Goal: Task Accomplishment & Management: Use online tool/utility

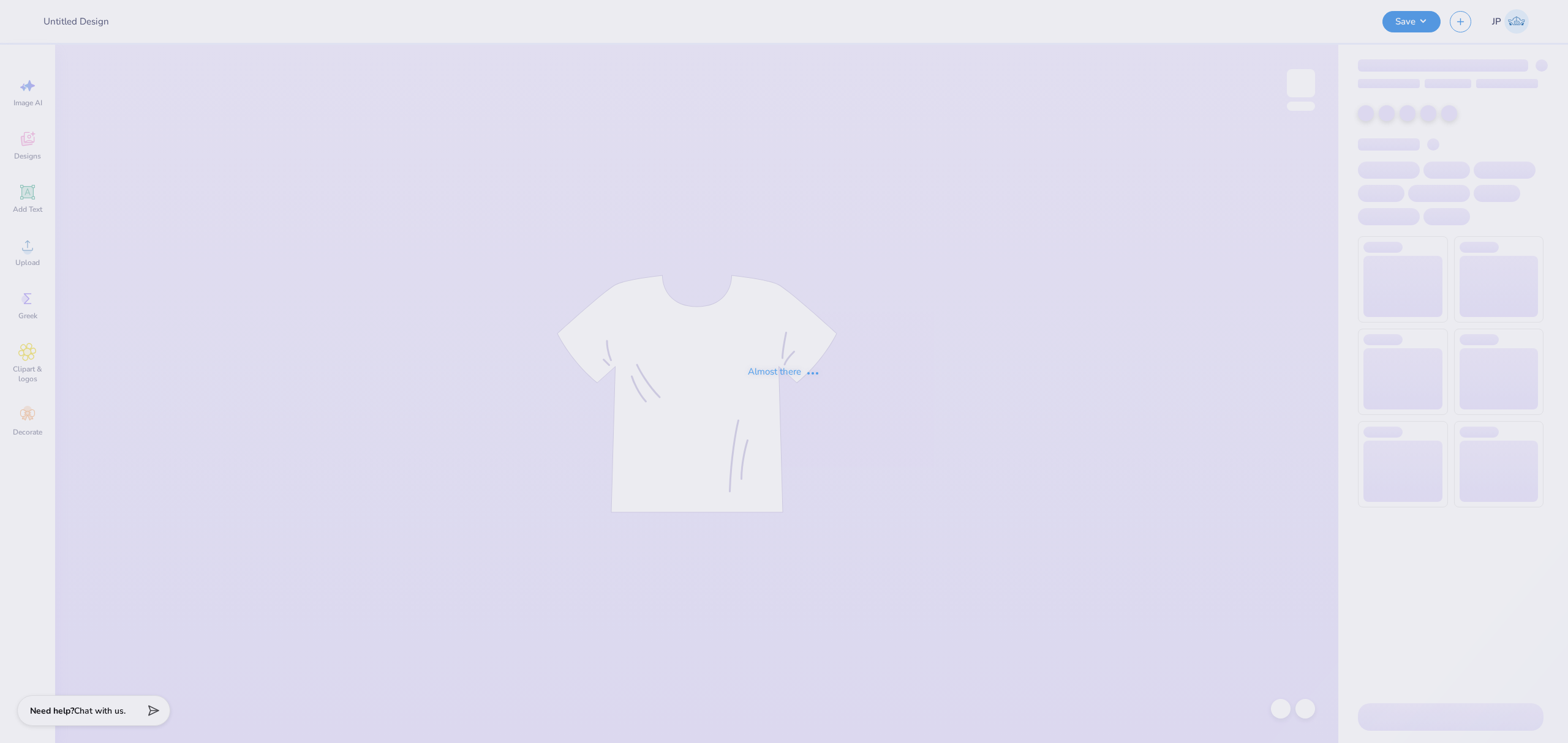
type input "Bear parents weekend shirt"
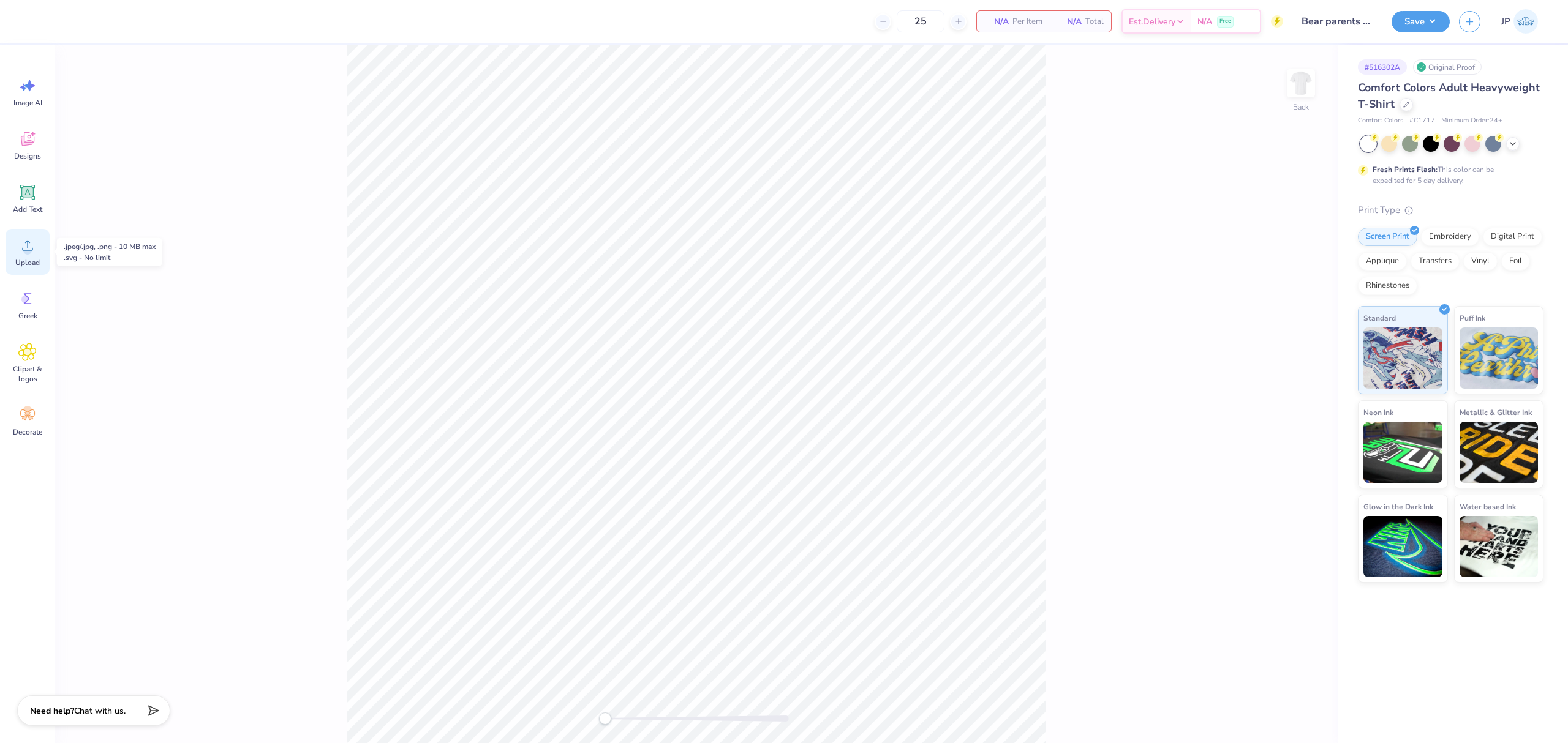
click at [22, 248] on icon at bounding box center [27, 246] width 11 height 11
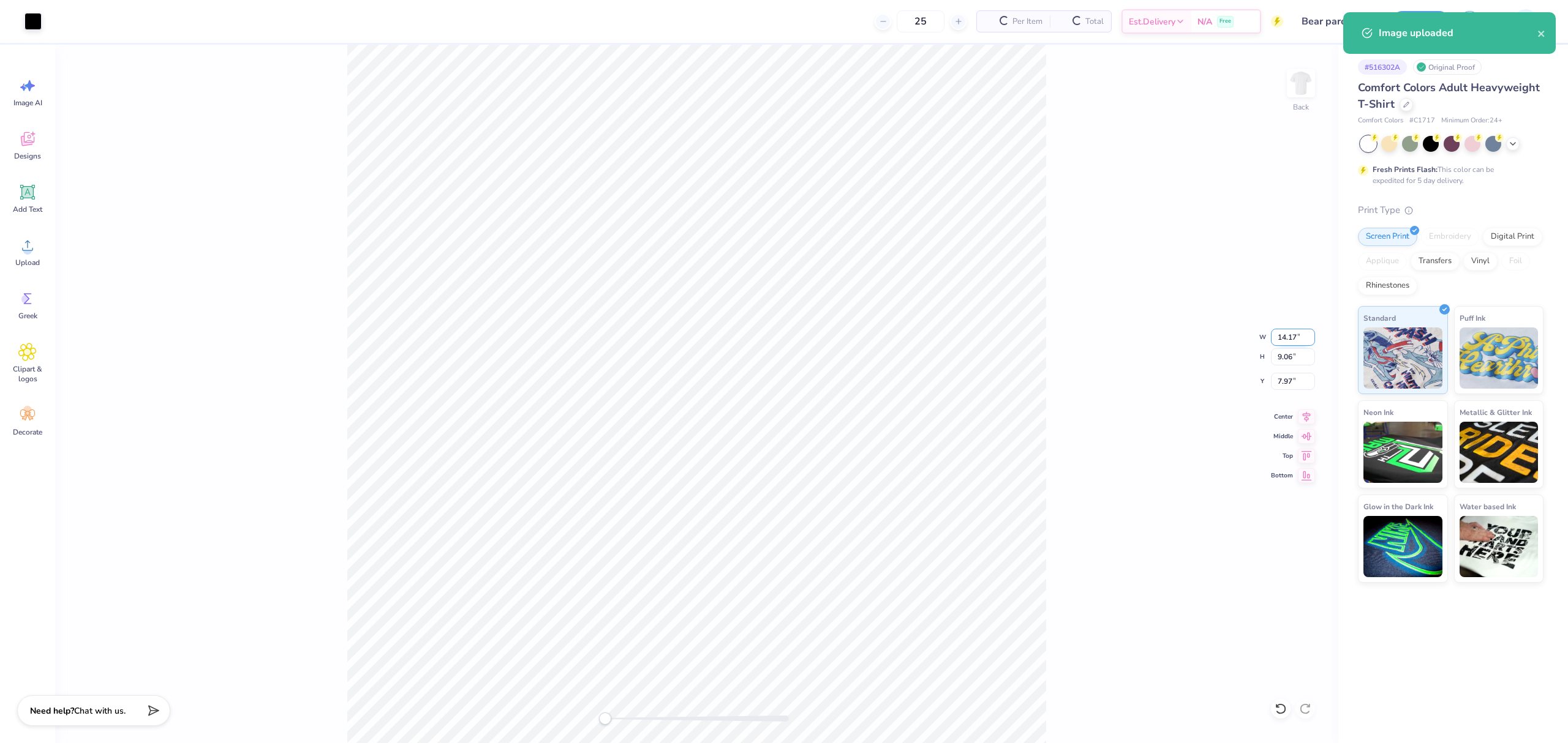
click at [1290, 336] on input "14.17" at bounding box center [1293, 337] width 44 height 17
type input "4"
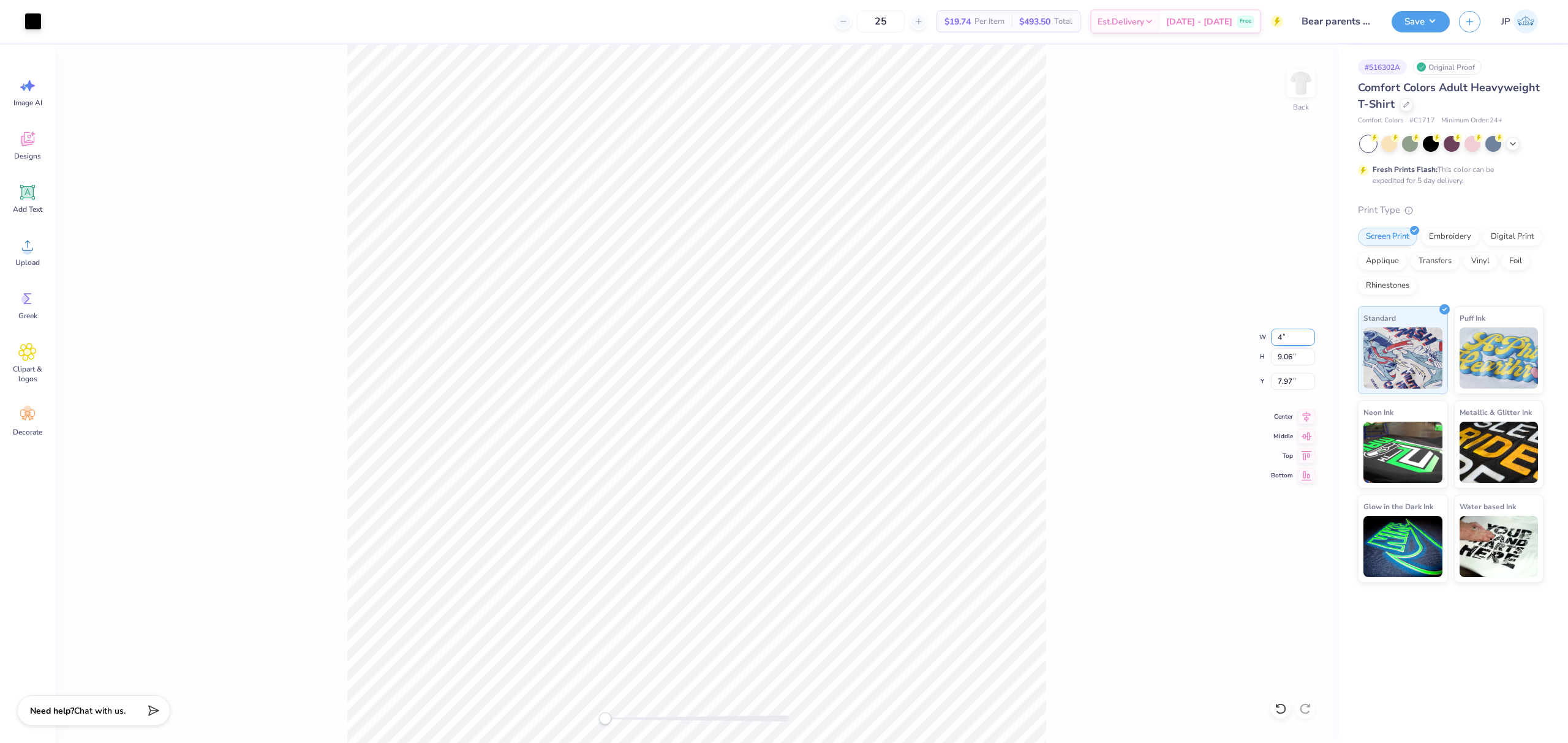
click at [1286, 335] on input "4" at bounding box center [1293, 337] width 44 height 17
click at [1273, 359] on input "9.06" at bounding box center [1293, 357] width 44 height 17
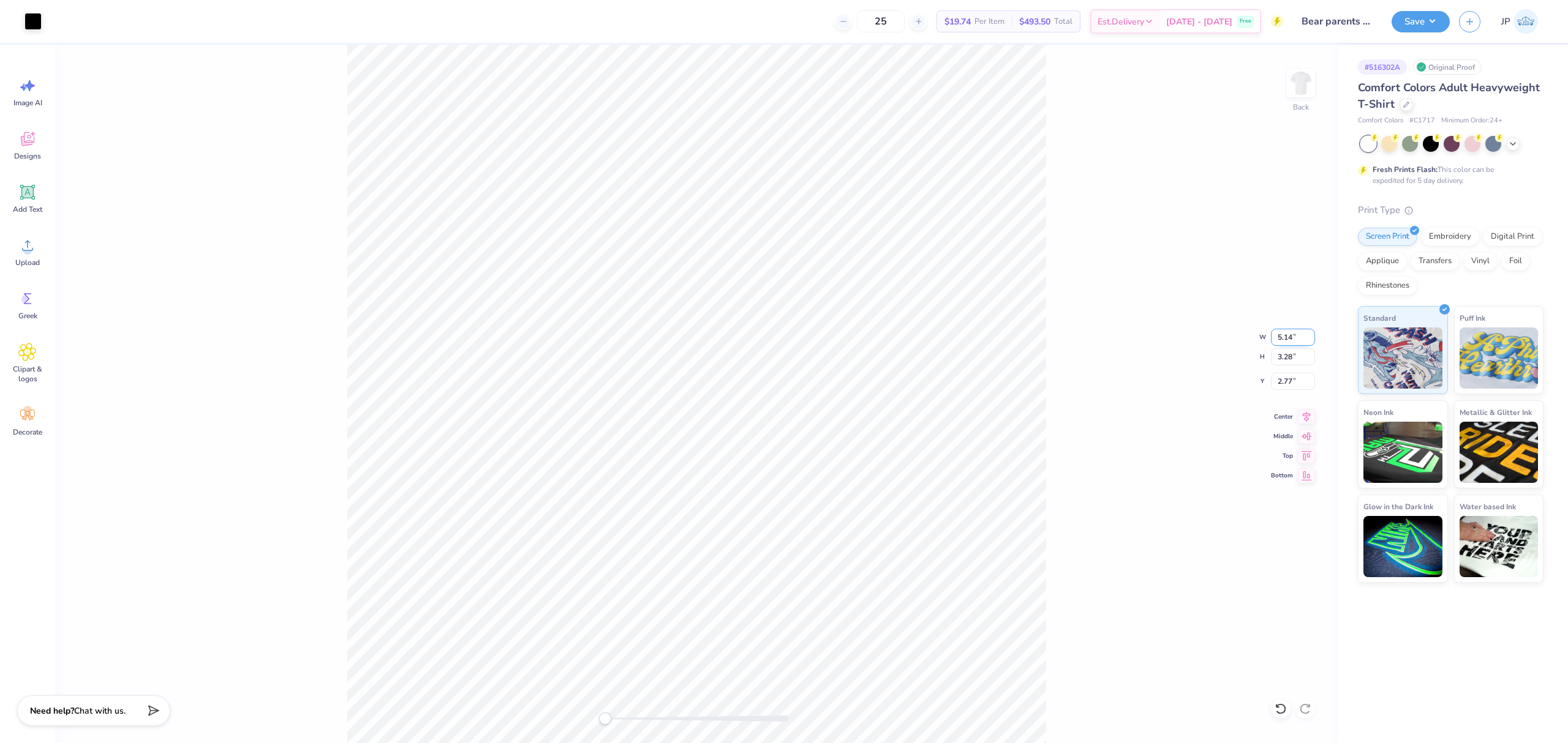
click at [1283, 335] on input "5.14" at bounding box center [1293, 337] width 44 height 17
click at [1282, 335] on input "5.14" at bounding box center [1293, 337] width 44 height 17
click at [1281, 335] on input "5.14" at bounding box center [1293, 337] width 44 height 17
type input "4"
click at [1283, 343] on input "3.11" at bounding box center [1293, 337] width 44 height 17
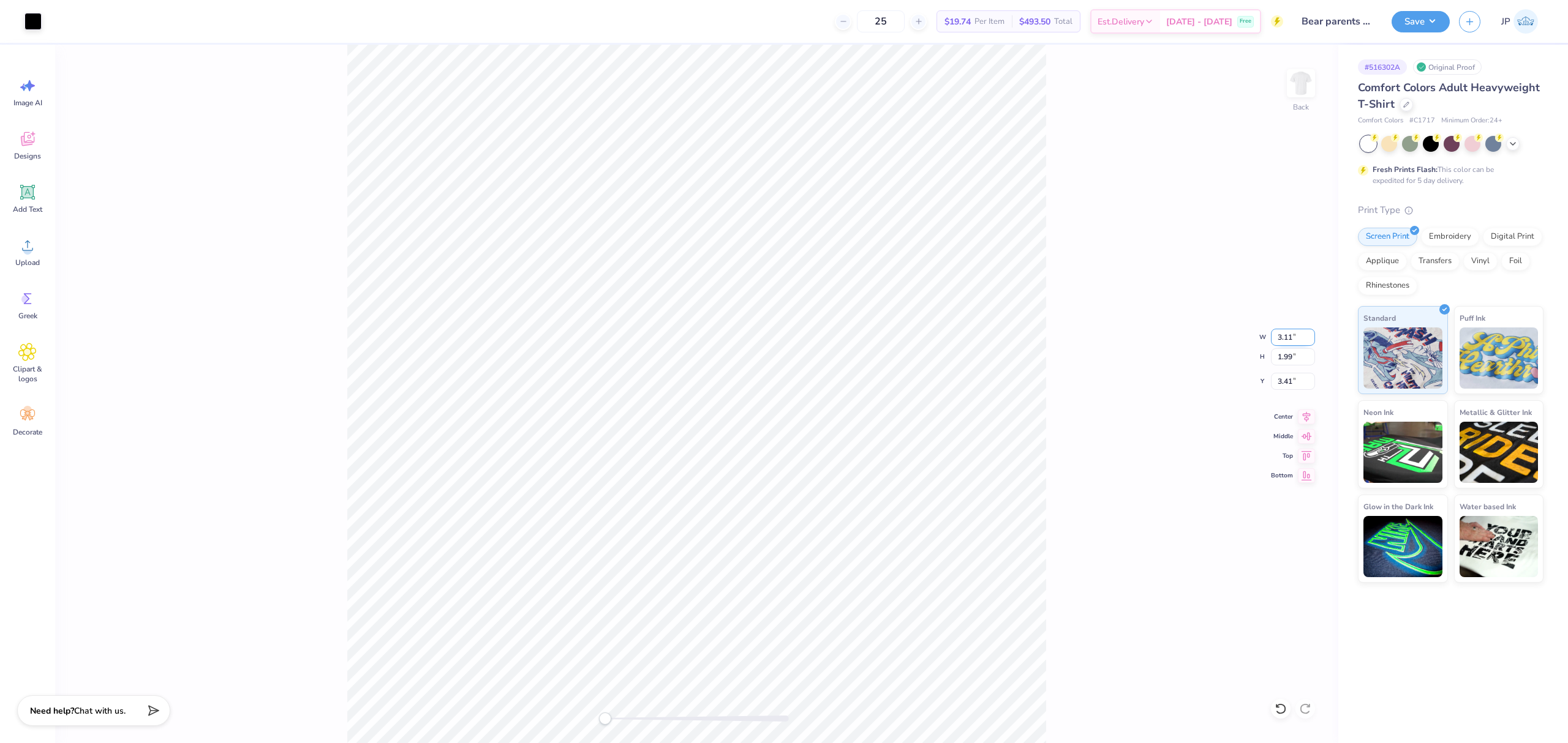
click at [1283, 343] on input "3.11" at bounding box center [1293, 337] width 44 height 17
click at [1281, 335] on input "3.5" at bounding box center [1293, 337] width 44 height 17
click at [1281, 335] on input "4" at bounding box center [1293, 337] width 44 height 17
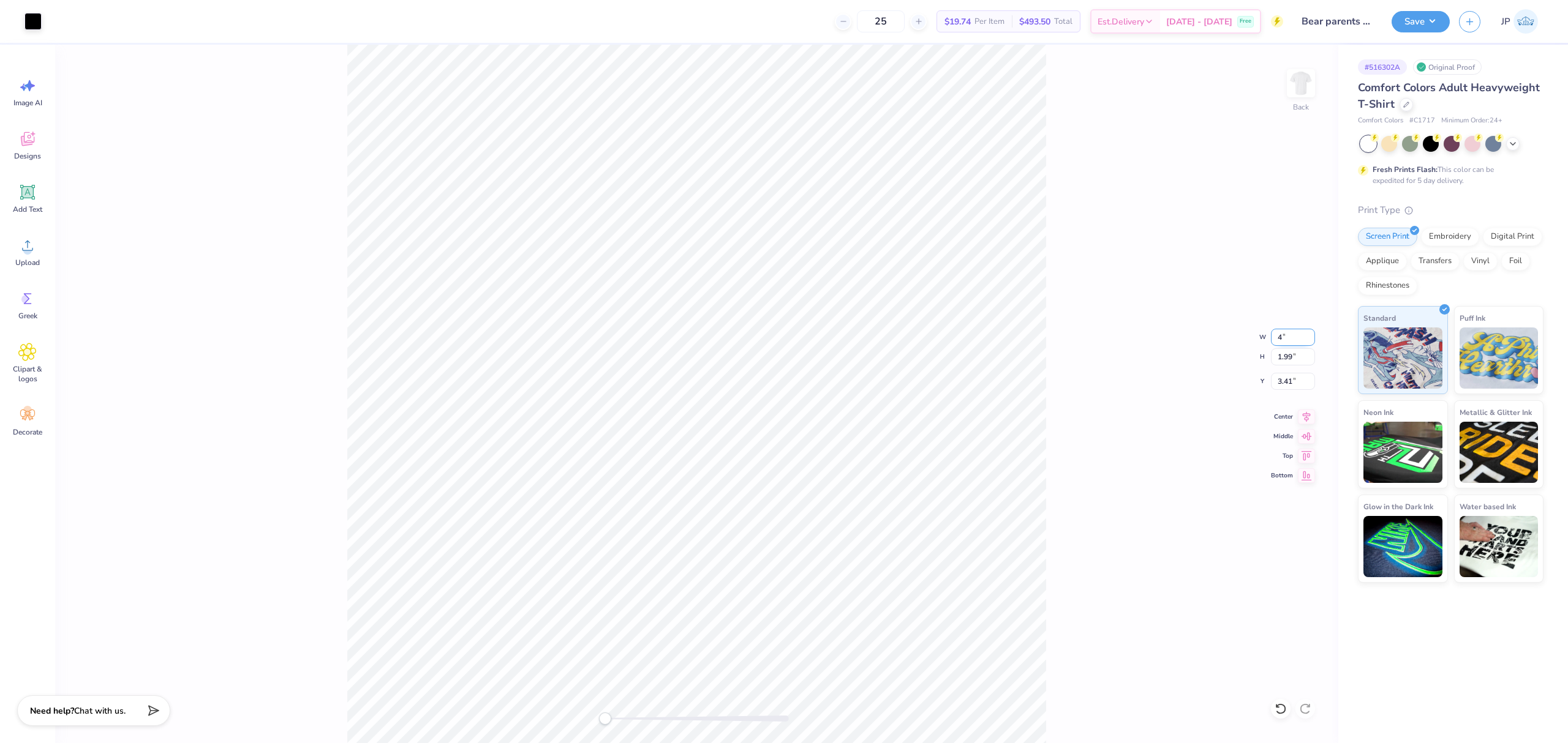
click at [1281, 335] on input "4" at bounding box center [1293, 337] width 44 height 17
click at [1283, 336] on input "4" at bounding box center [1293, 337] width 44 height 17
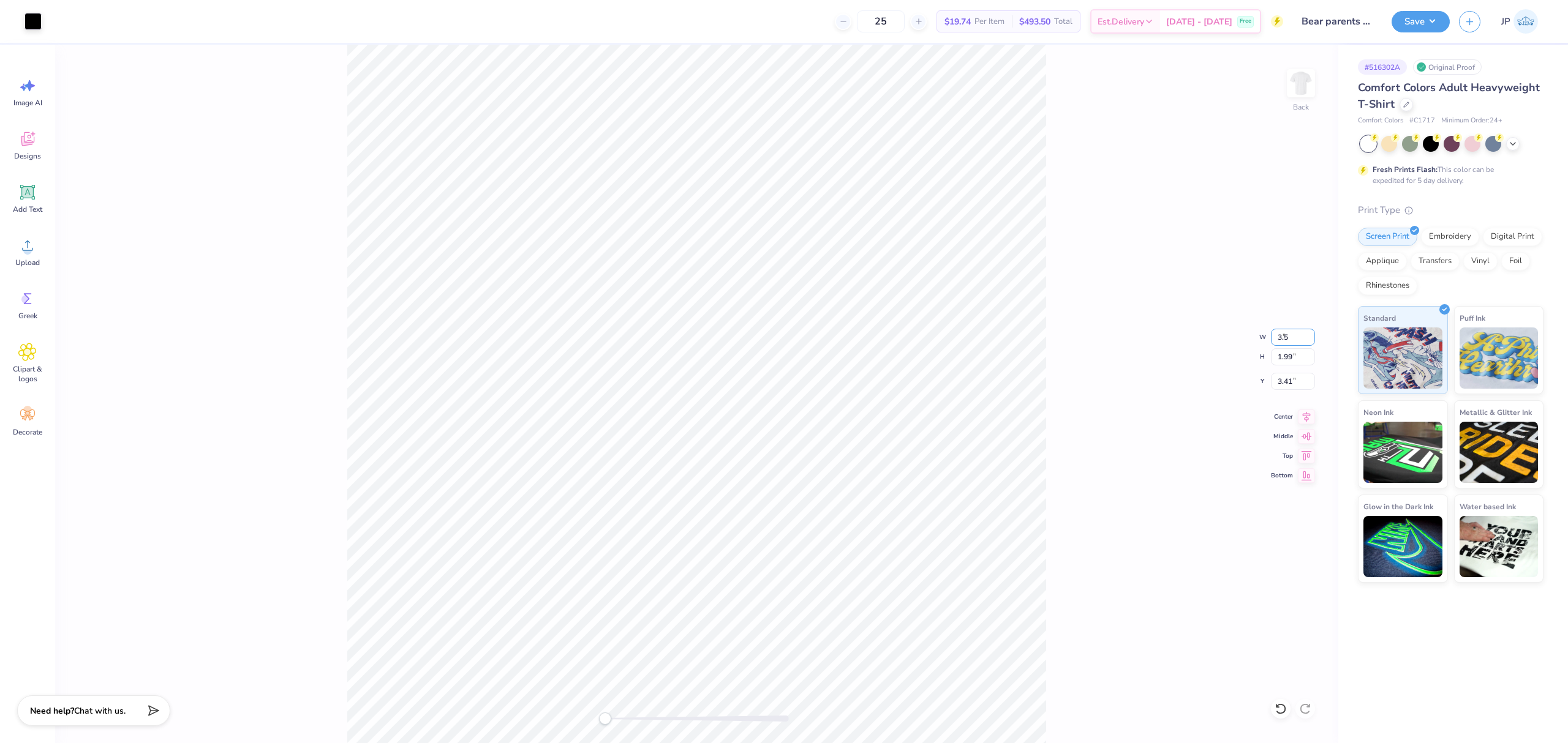
type input "3.5"
click at [1297, 333] on input "5.05" at bounding box center [1293, 337] width 44 height 17
type input "3.5"
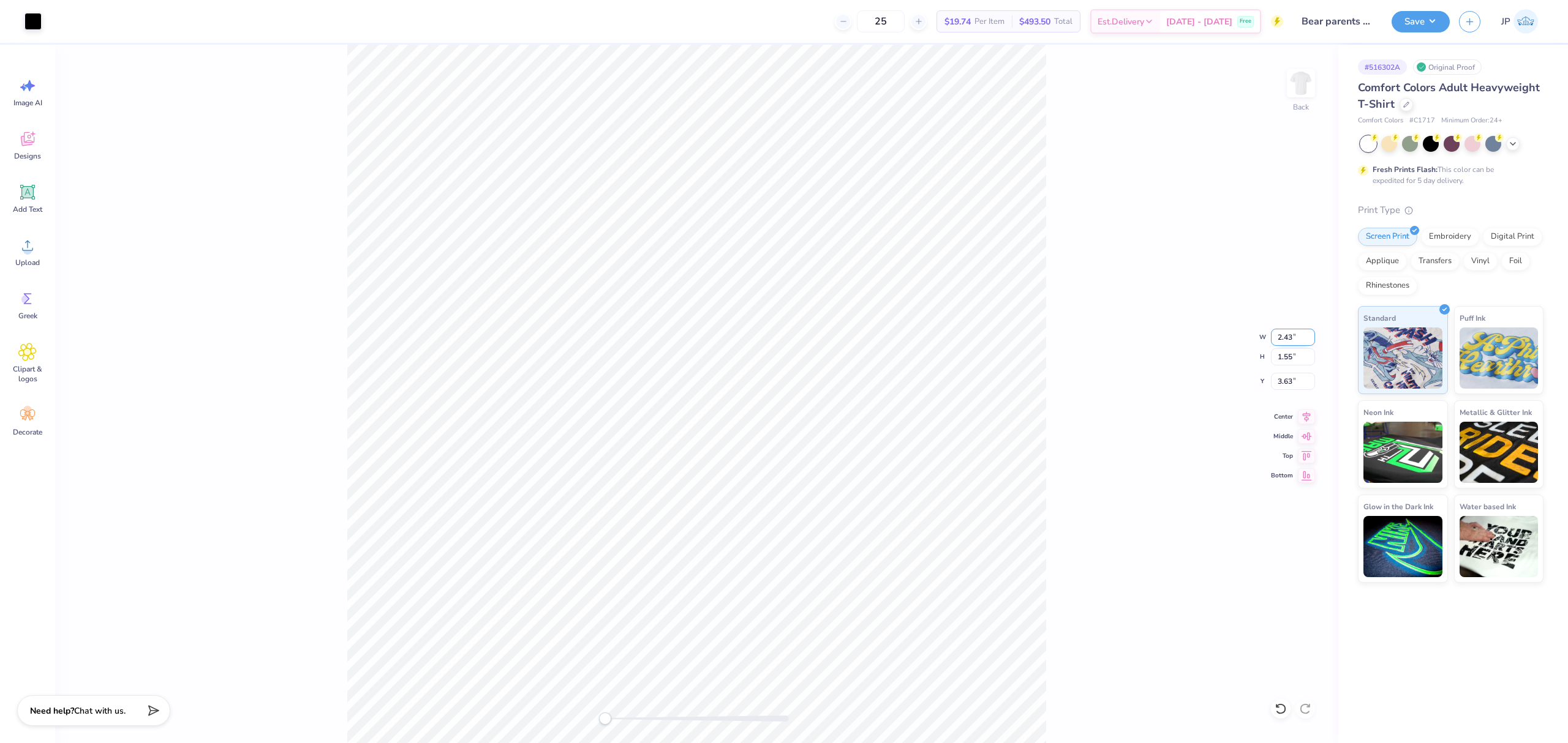
click at [1289, 335] on input "2.43" at bounding box center [1293, 337] width 44 height 17
click at [1312, 334] on input "3.01" at bounding box center [1293, 337] width 44 height 17
click at [1312, 334] on input "3.02" at bounding box center [1293, 337] width 44 height 17
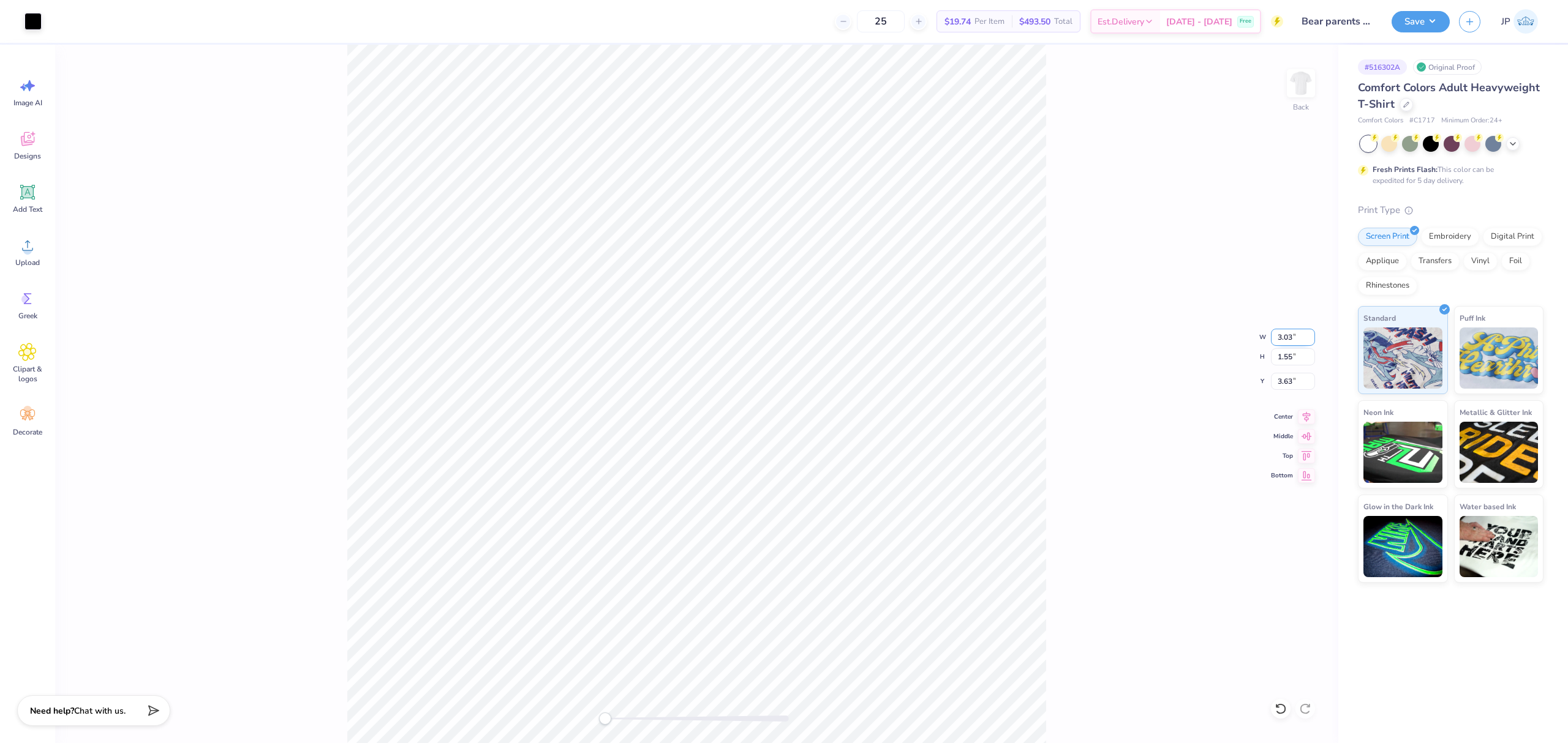
click at [1312, 334] on input "3.03" at bounding box center [1293, 337] width 44 height 17
click at [1312, 334] on input "3.04" at bounding box center [1293, 337] width 44 height 17
click at [1312, 334] on input "3.05" at bounding box center [1293, 337] width 44 height 17
click at [1312, 334] on input "3.06" at bounding box center [1293, 337] width 44 height 17
click at [1312, 334] on input "3.07" at bounding box center [1293, 337] width 44 height 17
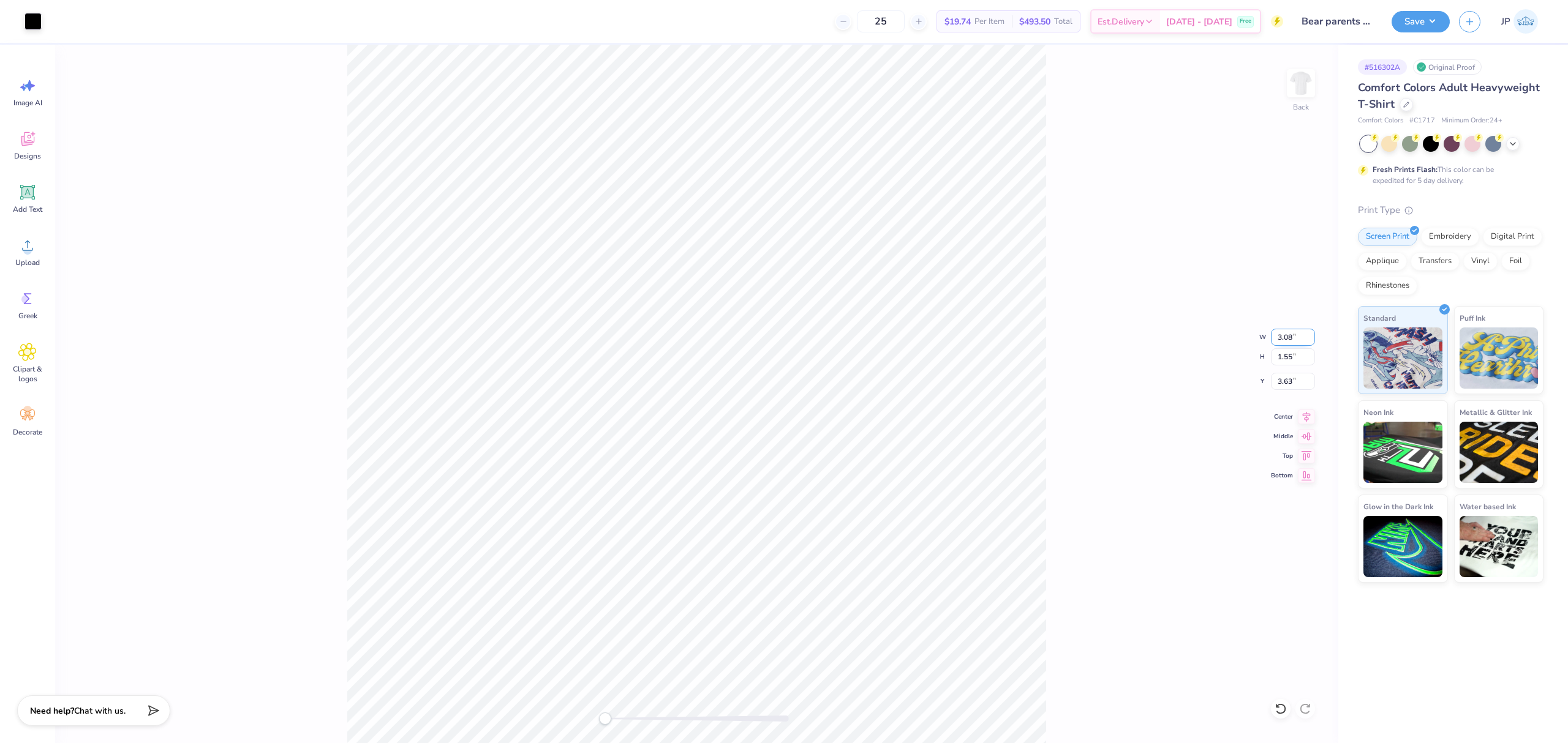
click at [1312, 334] on input "3.08" at bounding box center [1293, 337] width 44 height 17
click at [1312, 334] on input "3.09" at bounding box center [1293, 337] width 44 height 17
click at [1312, 334] on input "3.1" at bounding box center [1293, 337] width 44 height 17
type input "3.5"
click at [1291, 334] on input "5.05" at bounding box center [1293, 337] width 44 height 17
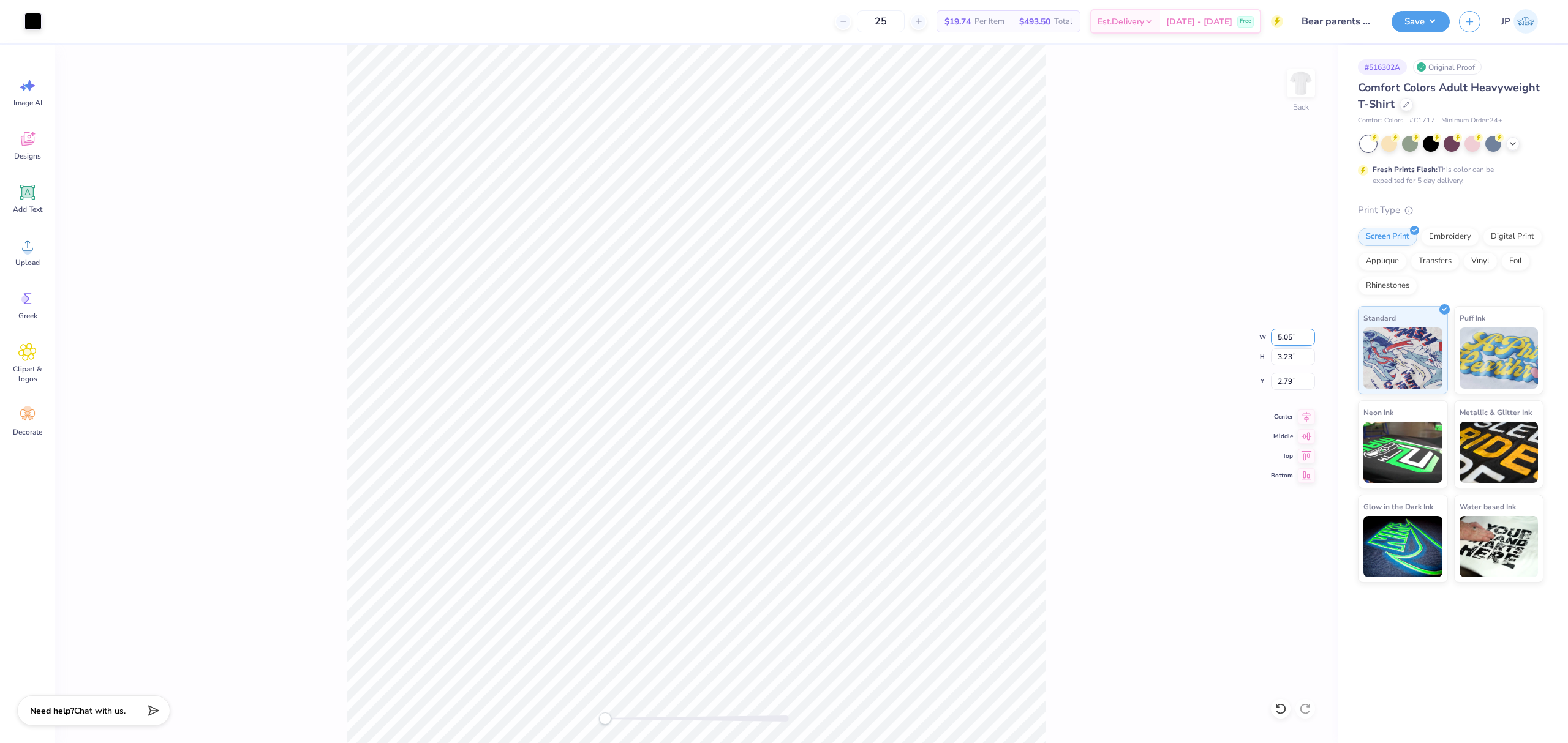
click at [1291, 334] on input "5.05" at bounding box center [1293, 337] width 44 height 17
type input "4"
click at [1275, 337] on input "3.17" at bounding box center [1293, 337] width 44 height 17
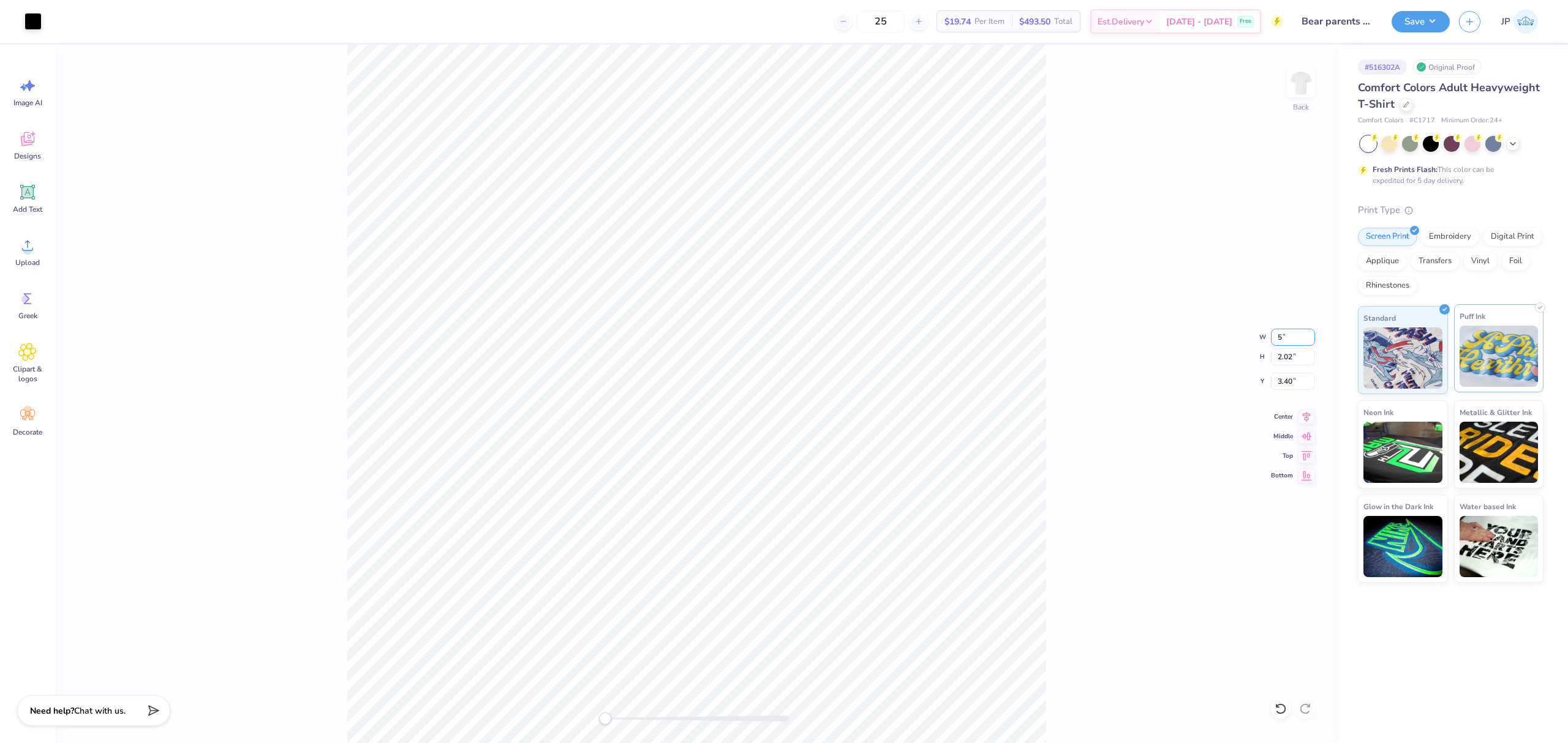
type input "5"
click at [1284, 333] on input "4.00" at bounding box center [1293, 337] width 44 height 17
drag, startPoint x: 1284, startPoint y: 333, endPoint x: 1567, endPoint y: 352, distance: 283.6
click at [1345, 337] on div "Art colors 25 $19.74 Per Item $493.50 Total Est. Delivery [DATE] - [DATE] Free …" at bounding box center [784, 372] width 1568 height 743
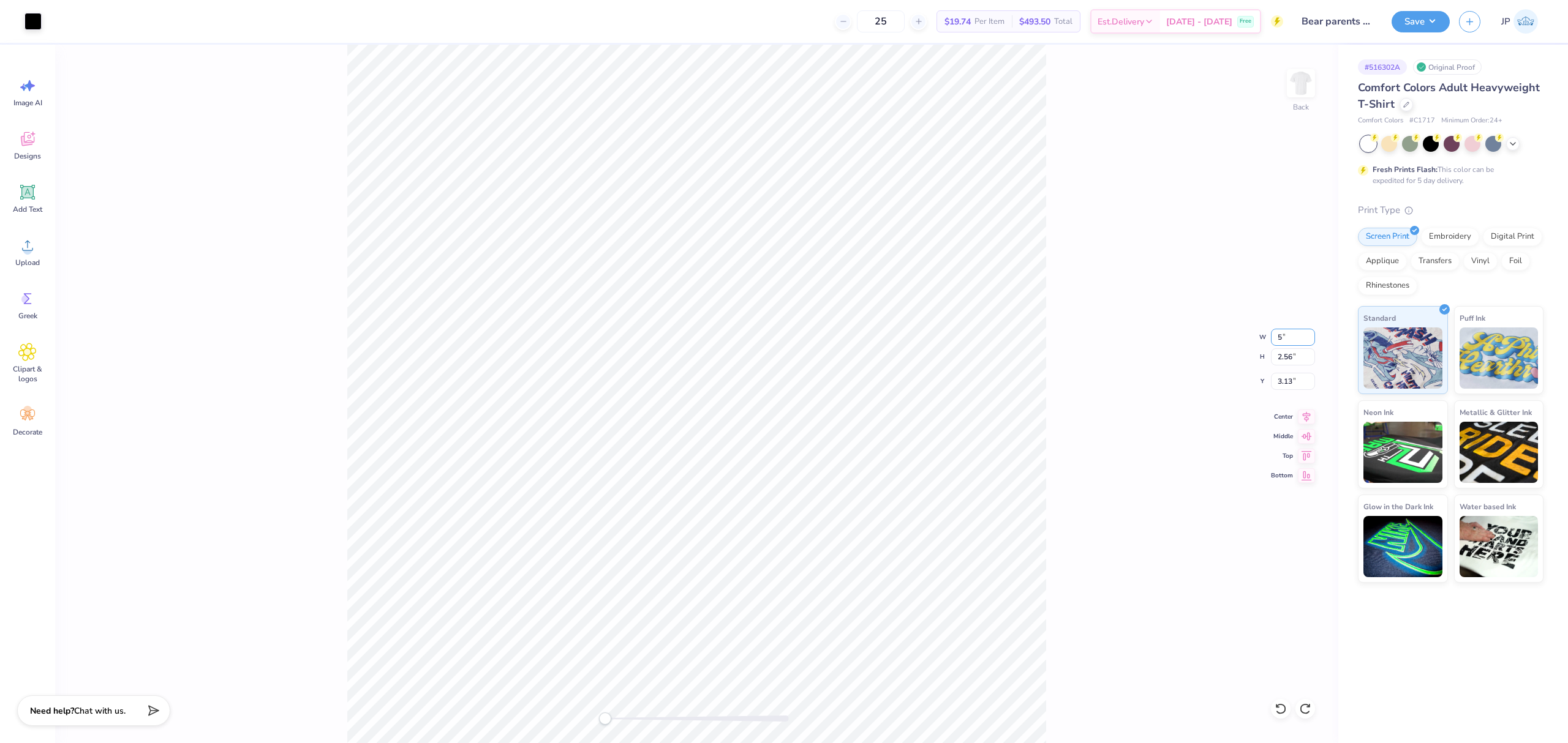
type input "5"
click at [1279, 339] on input "6.25" at bounding box center [1293, 337] width 44 height 17
drag, startPoint x: 1279, startPoint y: 339, endPoint x: 1567, endPoint y: 366, distance: 289.3
click at [1283, 341] on input "6.25" at bounding box center [1293, 337] width 44 height 17
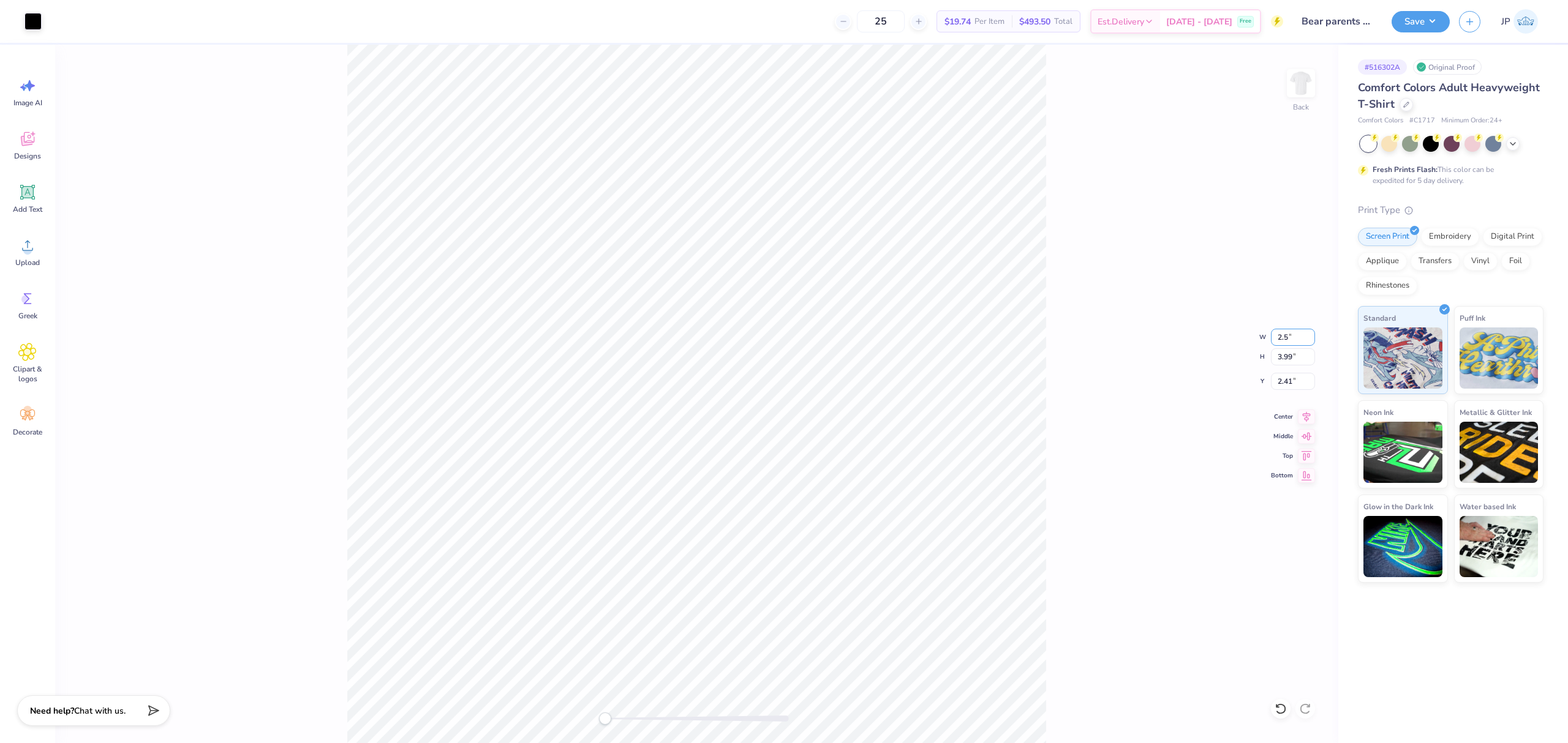
type input "2.5"
drag, startPoint x: 1299, startPoint y: 339, endPoint x: 1179, endPoint y: 336, distance: 120.0
click at [1181, 335] on div "Back W 2.5 2.5 " H 3.99 3.99 " Y 2.41 2.41 " Center Middle Top Bottom" at bounding box center [696, 394] width 1283 height 699
click at [495, 53] on div "Back" at bounding box center [696, 394] width 1283 height 699
click at [1271, 332] on input "5.00" at bounding box center [1293, 337] width 44 height 17
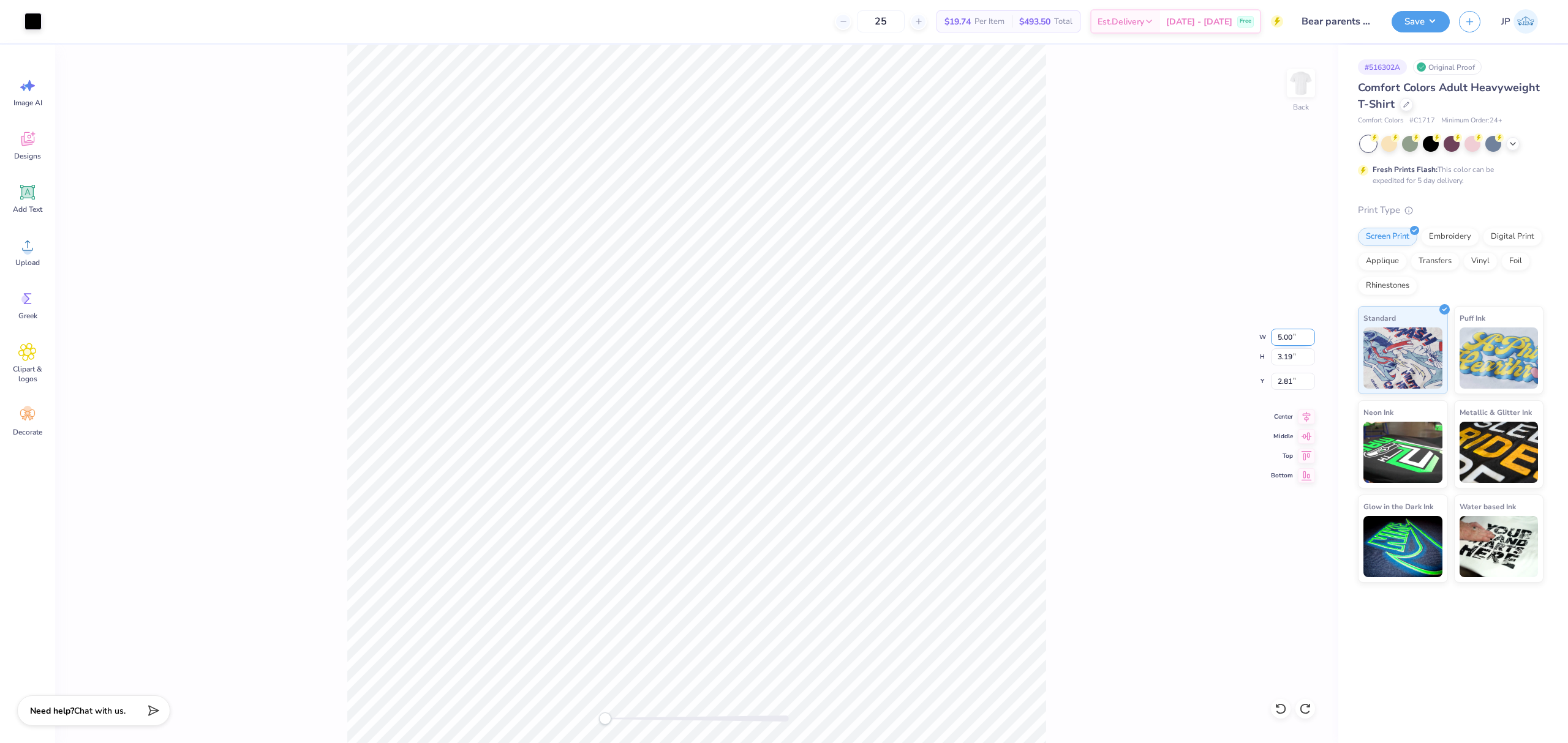
click at [1271, 332] on input "5.00" at bounding box center [1293, 337] width 44 height 17
click at [1277, 339] on input "3.5" at bounding box center [1293, 337] width 44 height 17
type input "4.00"
click at [1281, 338] on input "1.00" at bounding box center [1293, 337] width 44 height 17
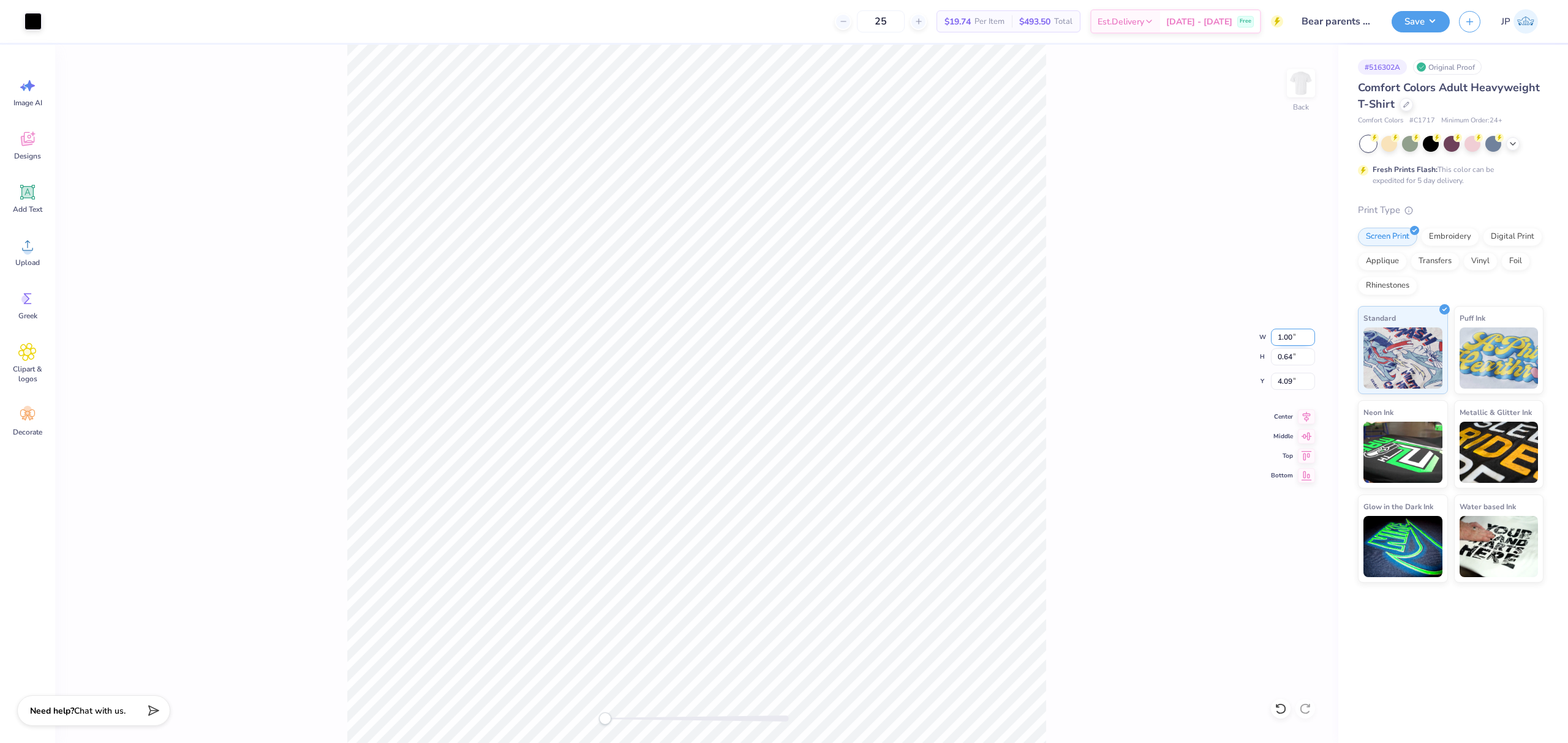
click at [1281, 338] on input "1.00" at bounding box center [1293, 337] width 44 height 17
click at [1272, 333] on input "1.00" at bounding box center [1293, 337] width 44 height 17
drag, startPoint x: 1279, startPoint y: 335, endPoint x: 1268, endPoint y: 335, distance: 11.0
click at [1268, 335] on div "Back W 1.00 1.00 " H 0.64 0.64 " Y 4.09 4.09 " Center Middle Top Bottom" at bounding box center [696, 394] width 1283 height 699
click at [620, 174] on div "Back" at bounding box center [696, 394] width 1283 height 699
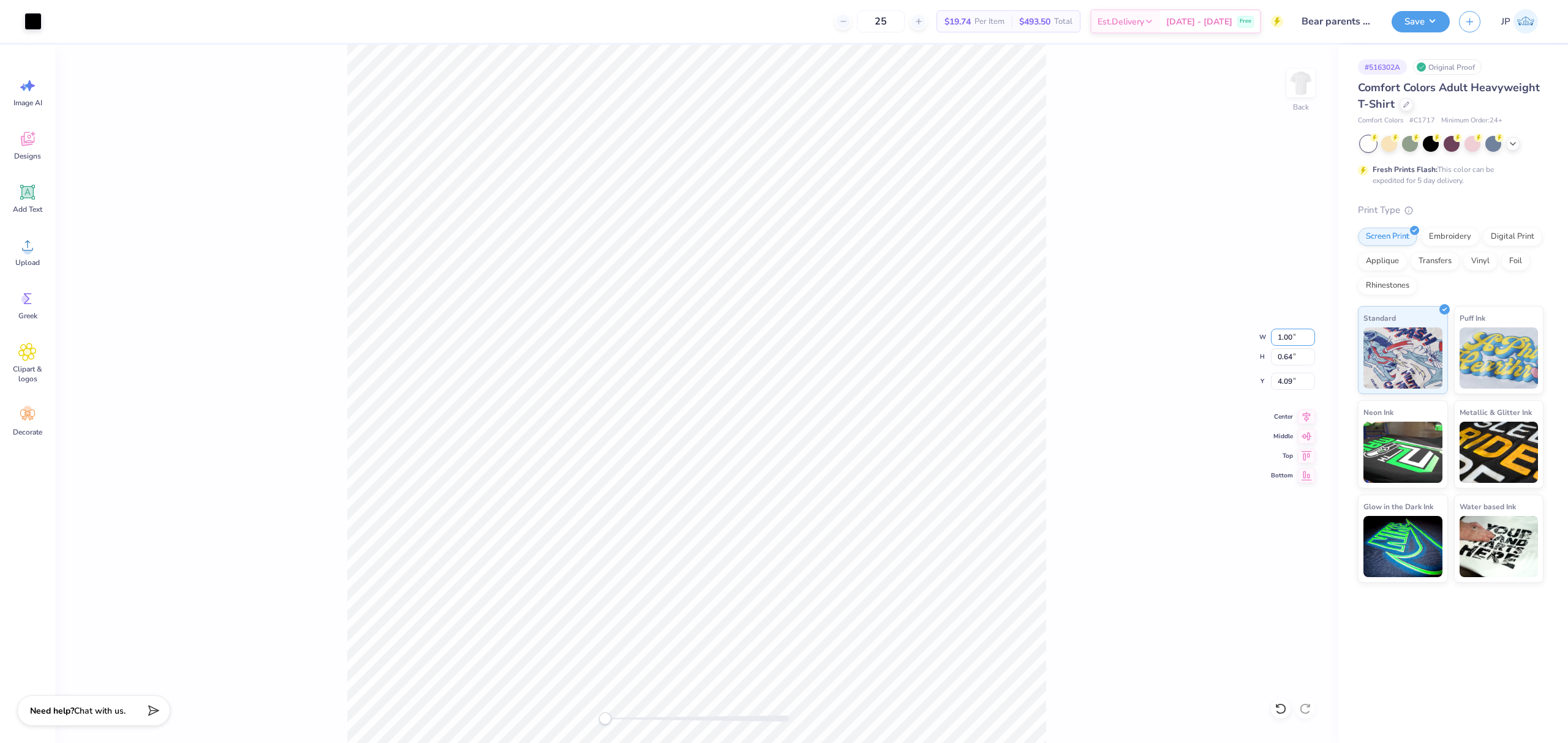
drag, startPoint x: 1279, startPoint y: 335, endPoint x: 1240, endPoint y: 338, distance: 39.1
click at [1240, 337] on div "Back W 1.00 1.00 " H 0.64 0.64 " Y 4.09 4.09 " Center Middle Top Bottom" at bounding box center [696, 394] width 1283 height 699
drag, startPoint x: 1280, startPoint y: 335, endPoint x: 1270, endPoint y: 333, distance: 10.2
click at [1271, 333] on input "1.00" at bounding box center [1293, 337] width 44 height 17
type input "4.00"
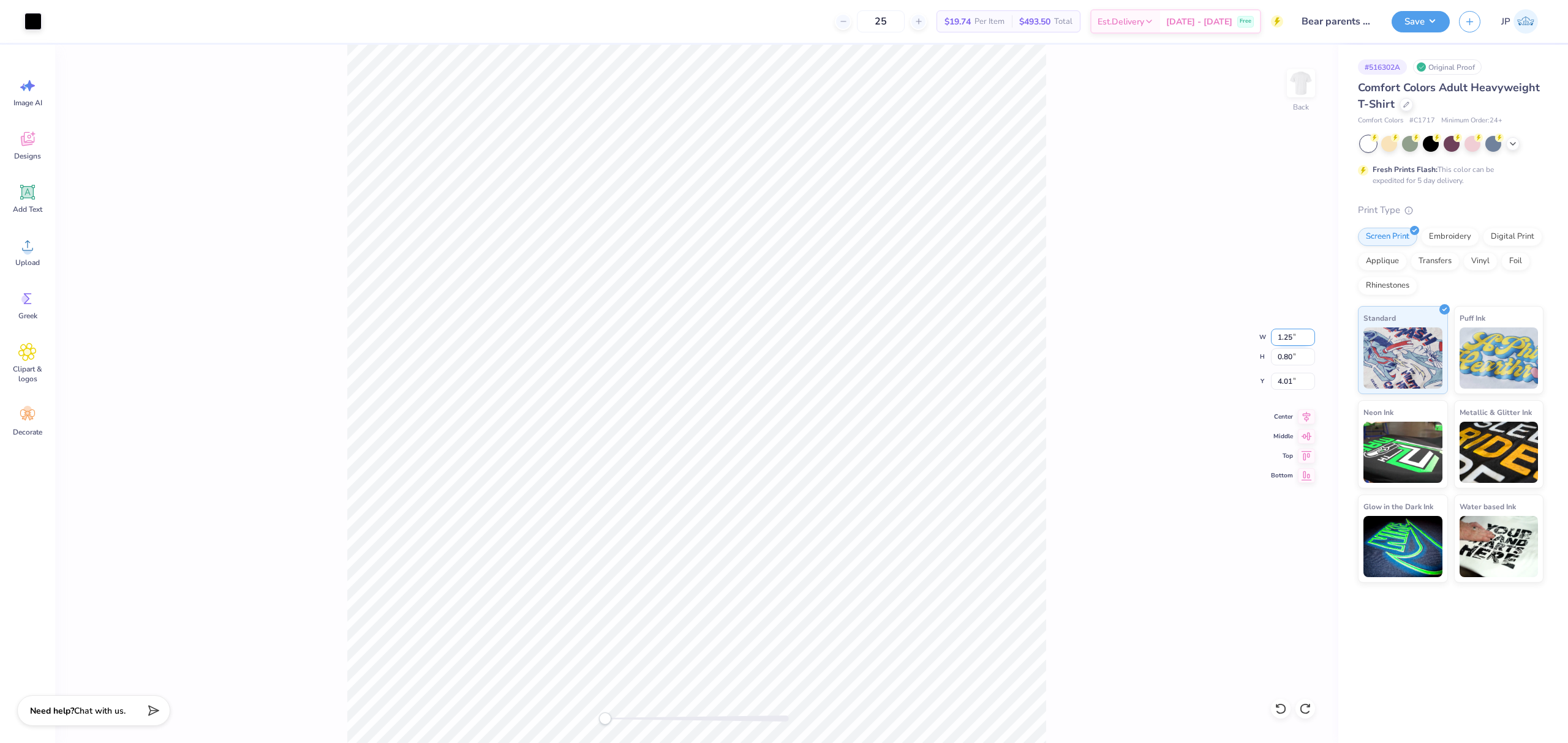
click at [1280, 338] on input "1.25" at bounding box center [1293, 337] width 44 height 17
type input "3.5"
click at [1142, 277] on div "Back" at bounding box center [696, 394] width 1283 height 699
click at [1287, 335] on input "1.96" at bounding box center [1293, 337] width 44 height 17
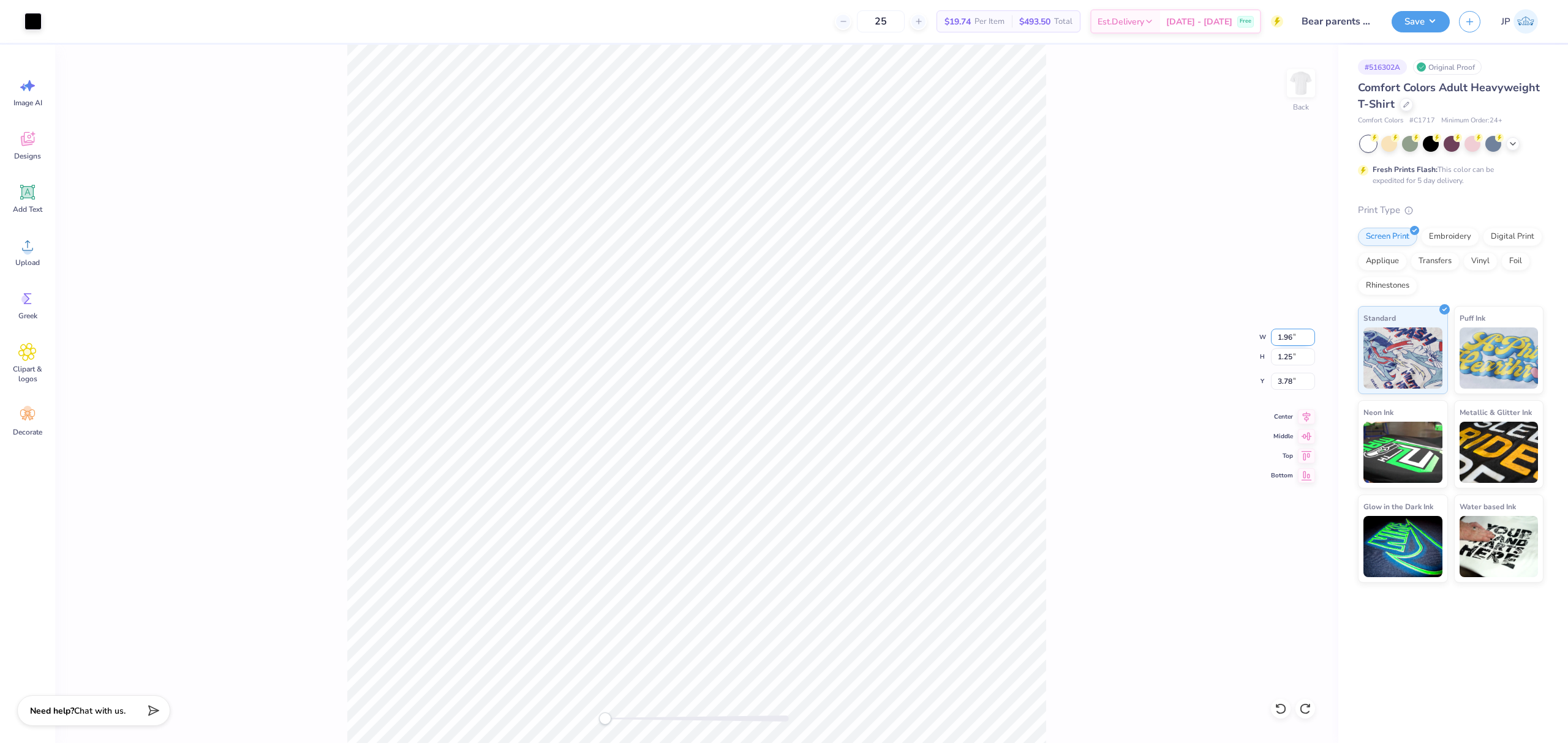
click at [1287, 335] on input "1.96" at bounding box center [1293, 337] width 44 height 17
type input "4"
click at [667, 278] on div "Back" at bounding box center [696, 394] width 1283 height 699
click at [1291, 341] on input "1.96" at bounding box center [1293, 337] width 44 height 17
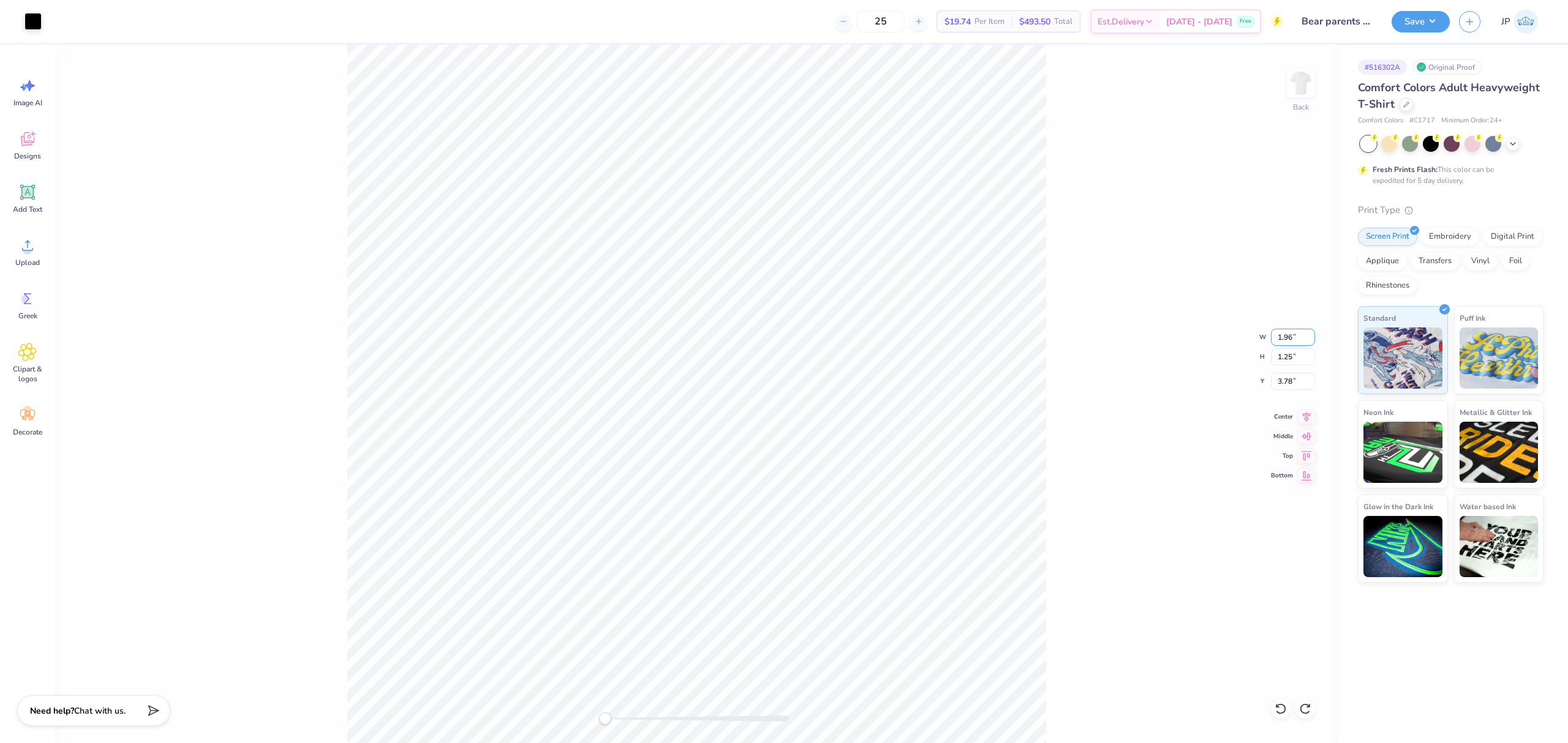
click at [1291, 341] on input "1.96" at bounding box center [1293, 337] width 44 height 17
type input "2.78"
click at [307, 243] on div "Back W 2.78 2.78 " H 1.25 1.25 " Y 3.78 3.78 " Center Middle Top Bottom" at bounding box center [696, 394] width 1283 height 699
